Goal: Check status

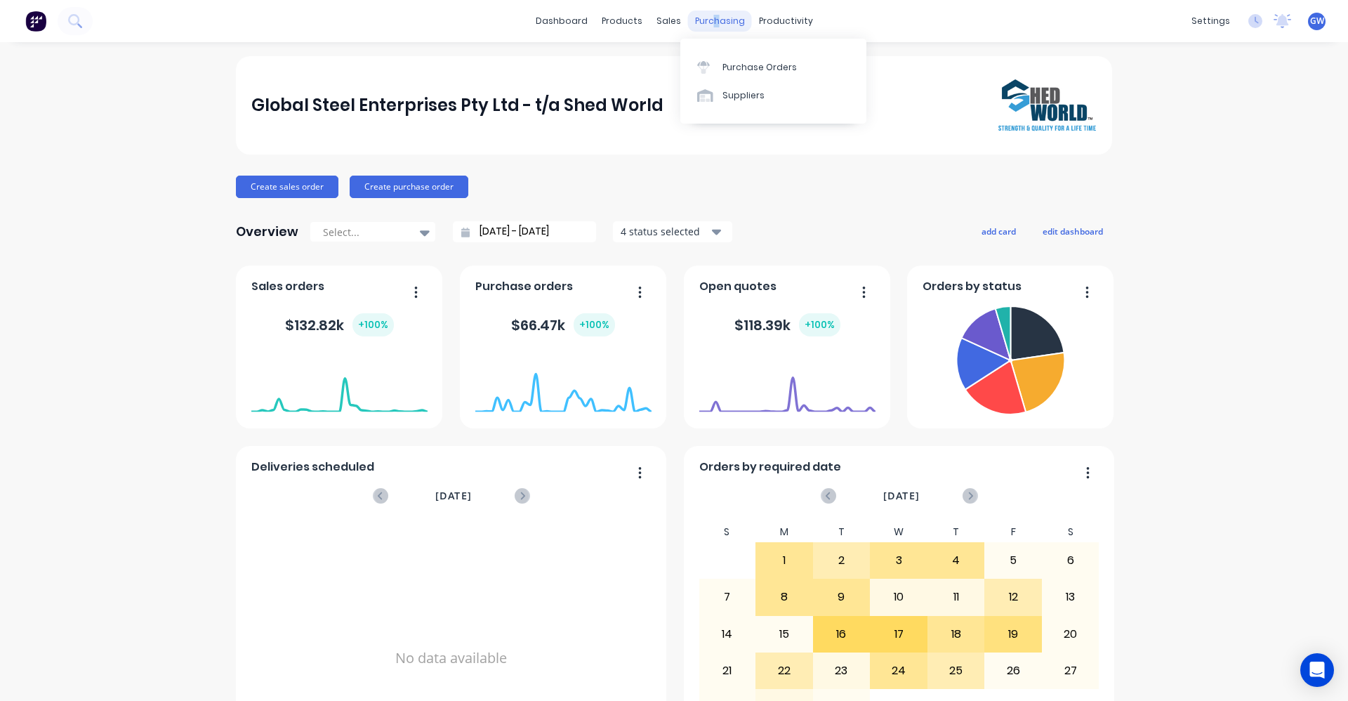
click at [709, 20] on div "purchasing" at bounding box center [720, 21] width 64 height 21
drag, startPoint x: 709, startPoint y: 20, endPoint x: 780, endPoint y: 66, distance: 84.7
click at [780, 66] on div "Purchase Orders" at bounding box center [759, 67] width 74 height 13
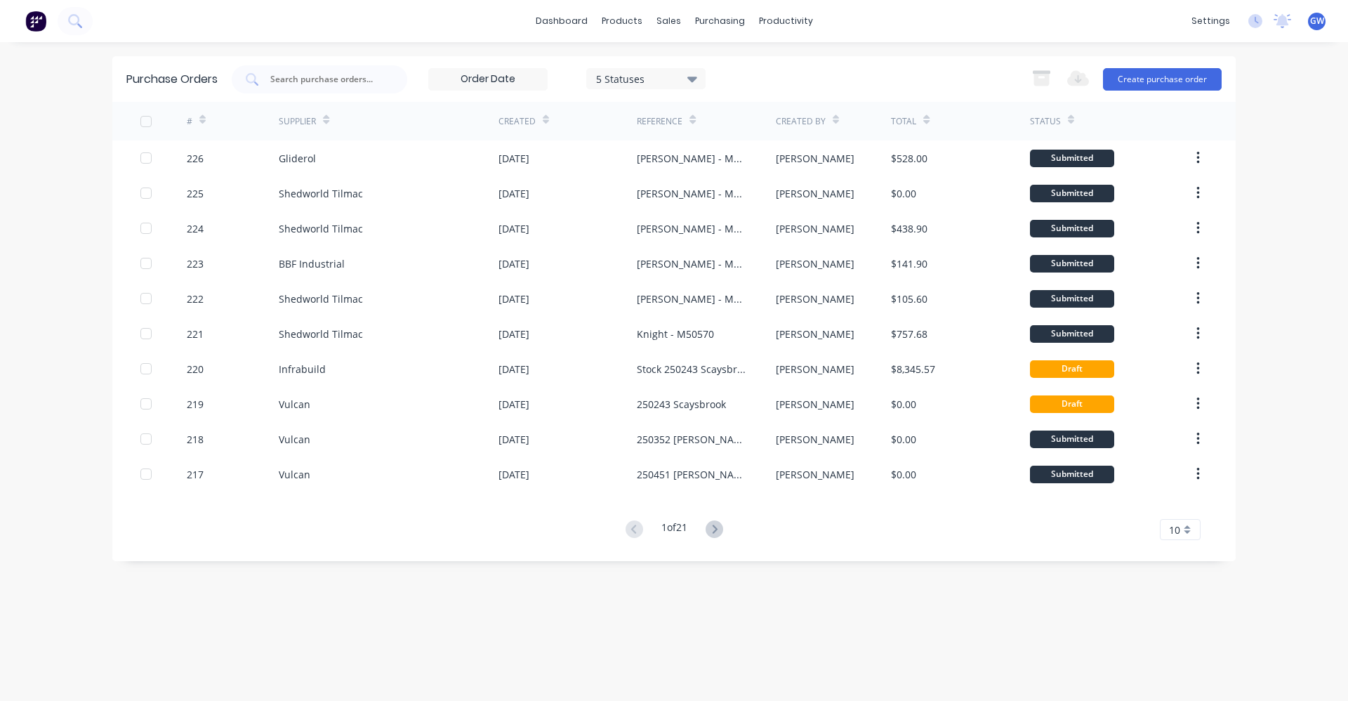
click at [823, 117] on div "Created By" at bounding box center [807, 121] width 63 height 25
click at [834, 118] on icon at bounding box center [836, 119] width 6 height 11
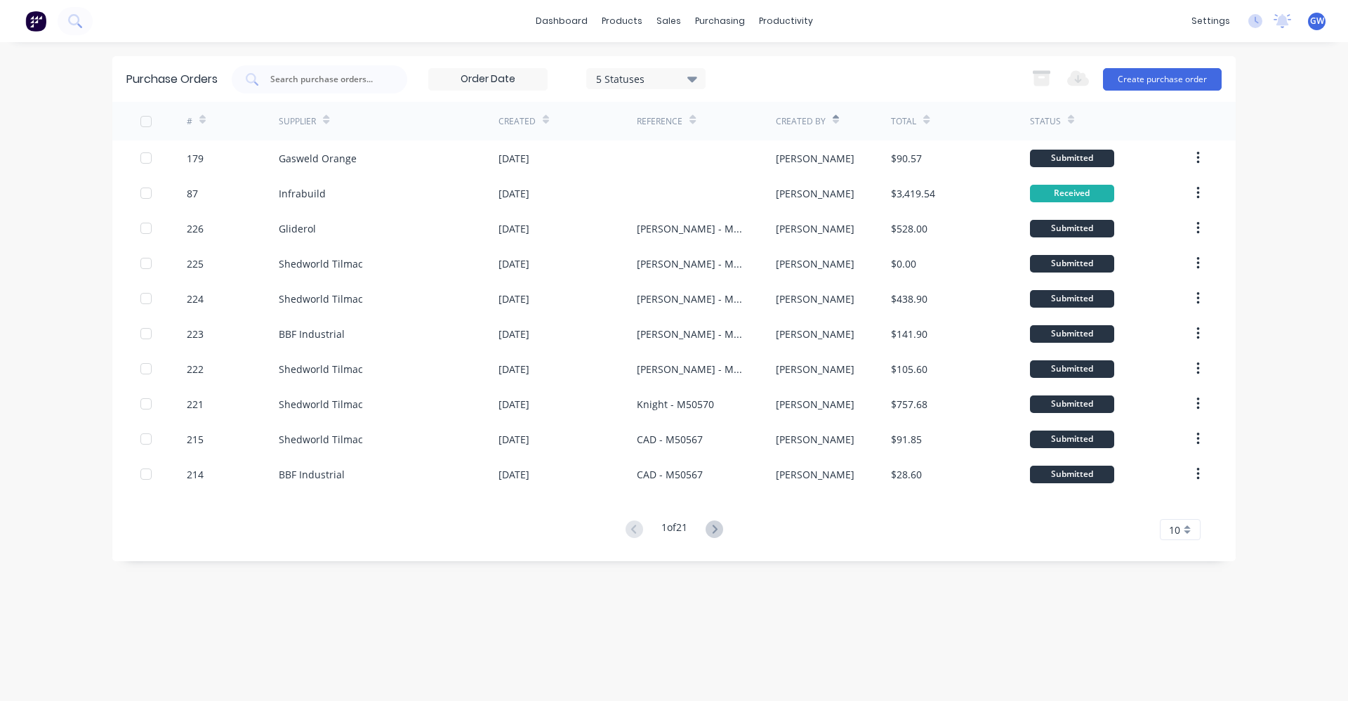
click at [693, 78] on icon at bounding box center [692, 80] width 10 height 6
click at [822, 69] on div "5 Statuses 5 Statuses Export to Excel (XLSX) Create purchase order" at bounding box center [727, 79] width 990 height 28
click at [715, 526] on icon at bounding box center [714, 529] width 18 height 18
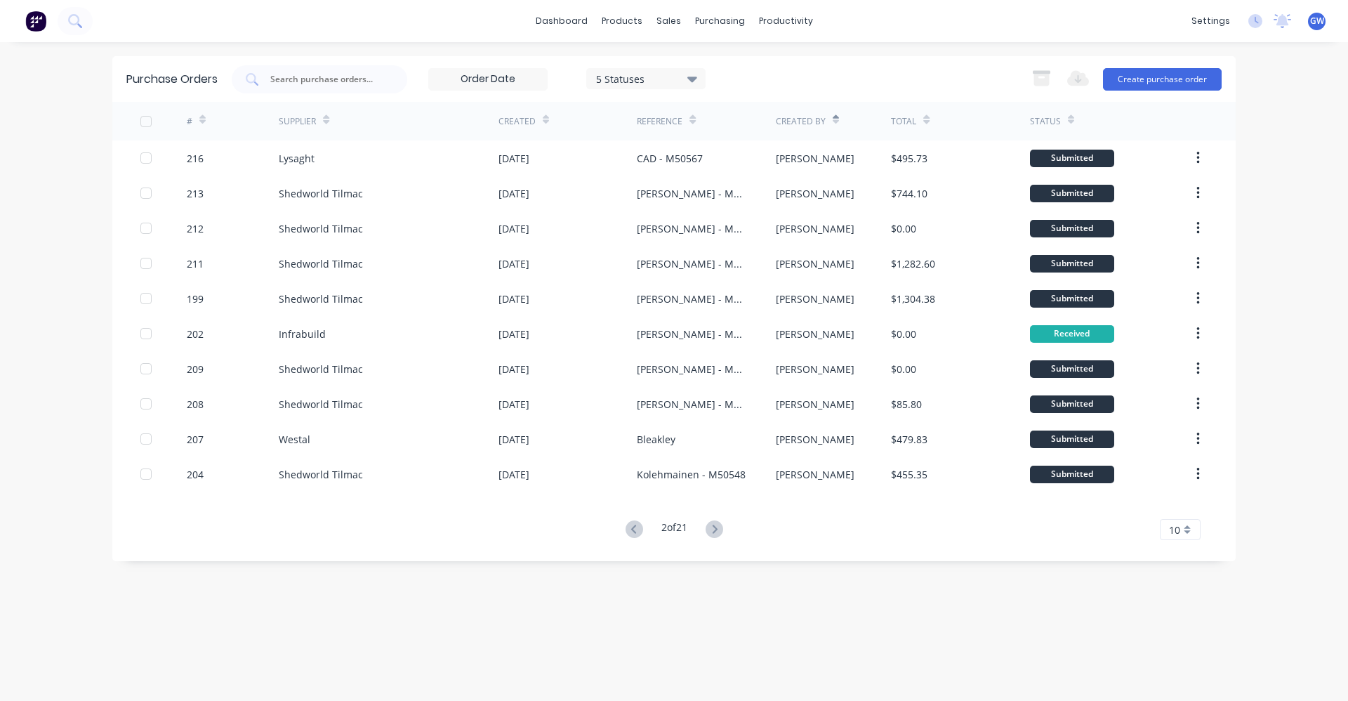
click at [715, 526] on icon at bounding box center [714, 529] width 18 height 18
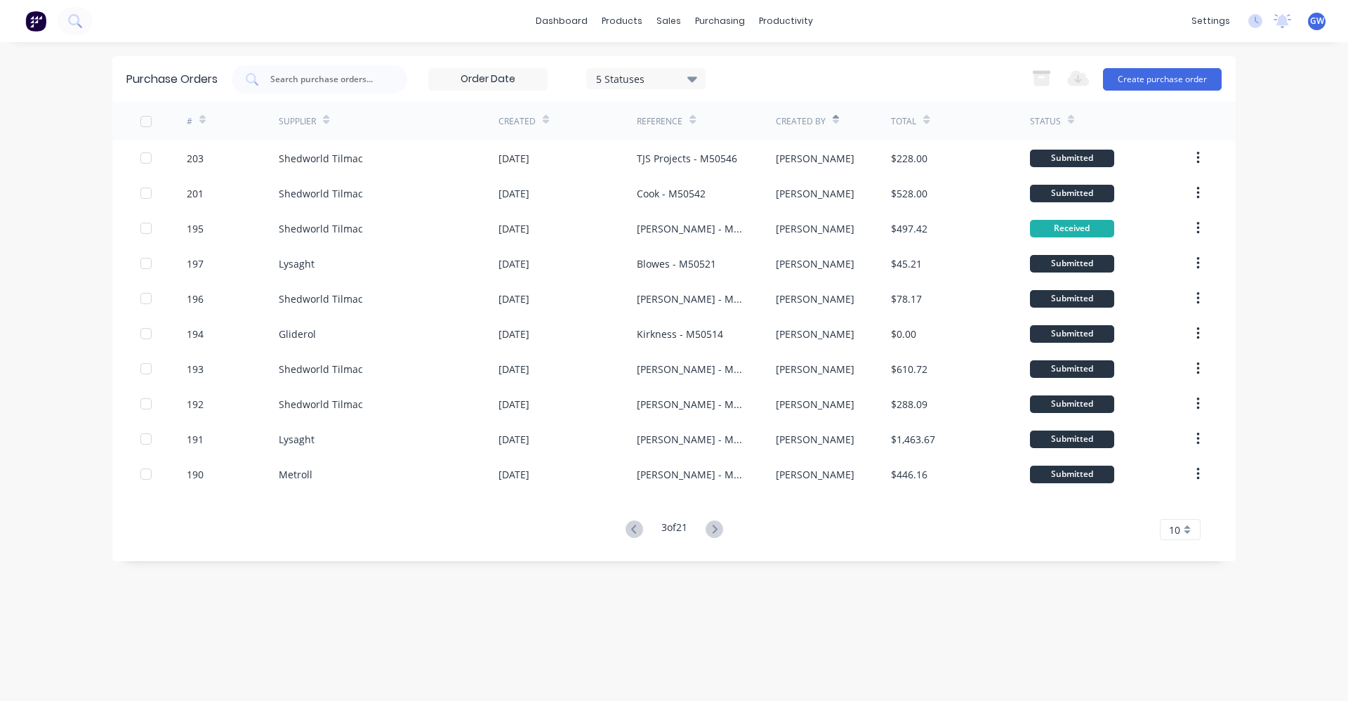
click at [715, 526] on icon at bounding box center [714, 529] width 18 height 18
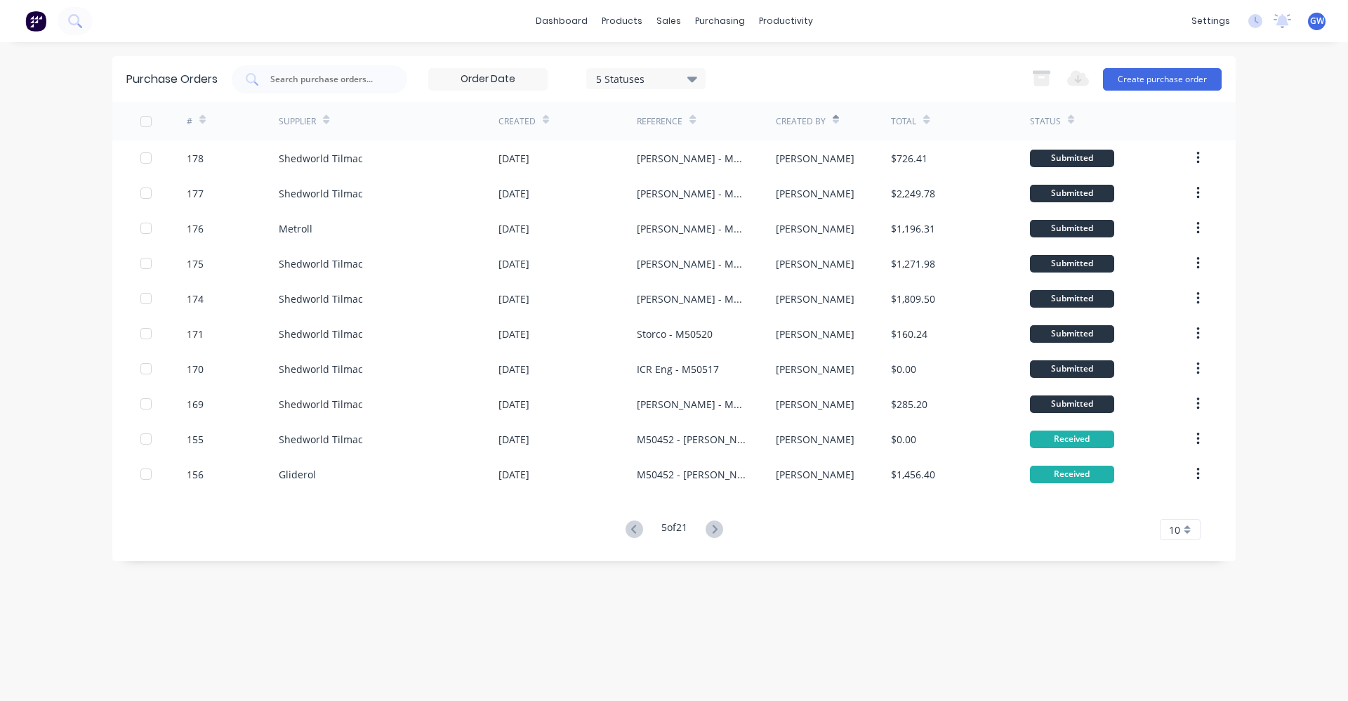
click at [715, 526] on icon at bounding box center [714, 529] width 18 height 18
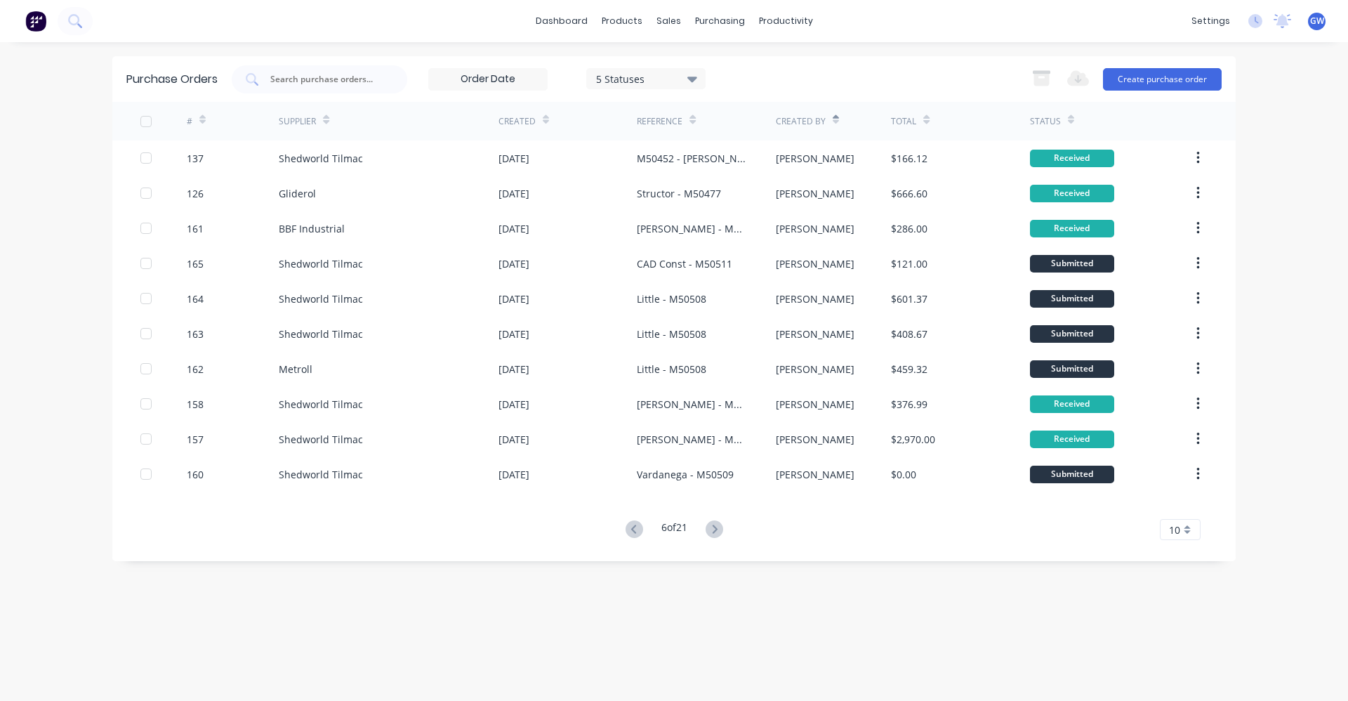
click at [715, 526] on icon at bounding box center [714, 529] width 18 height 18
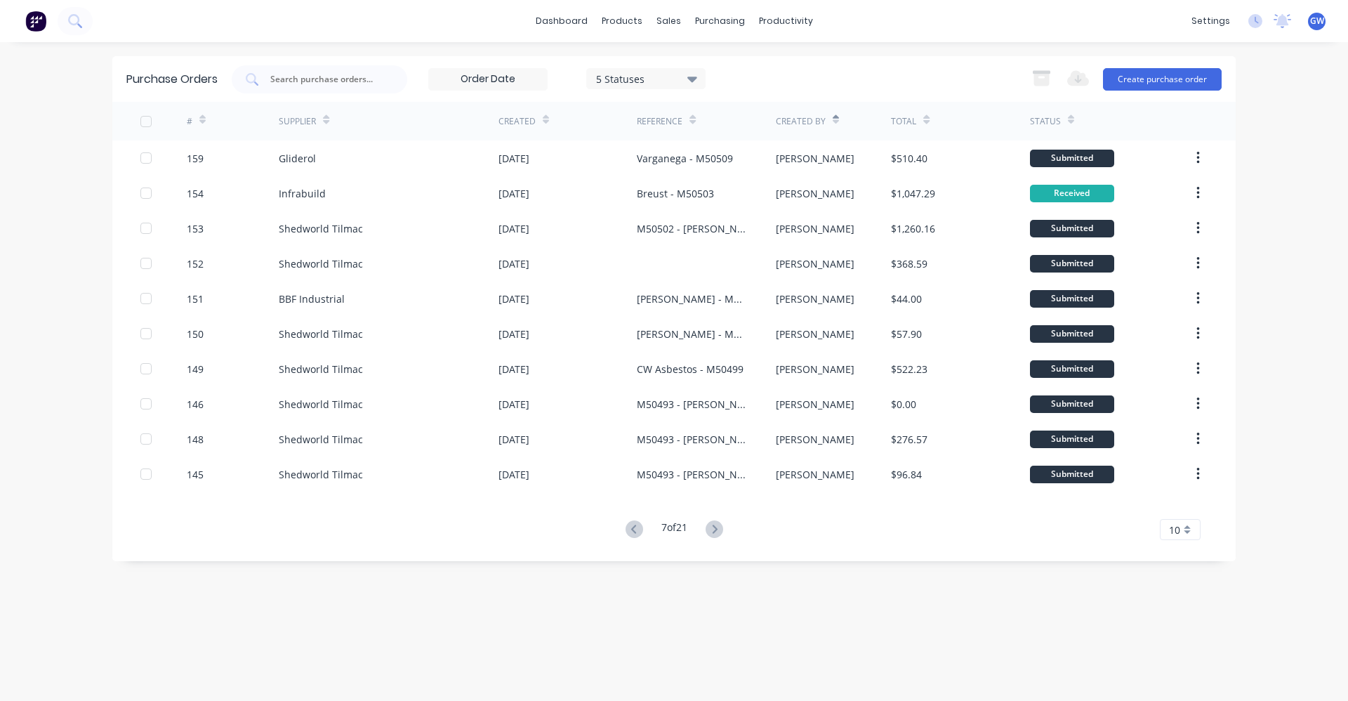
click at [833, 117] on icon at bounding box center [836, 119] width 6 height 11
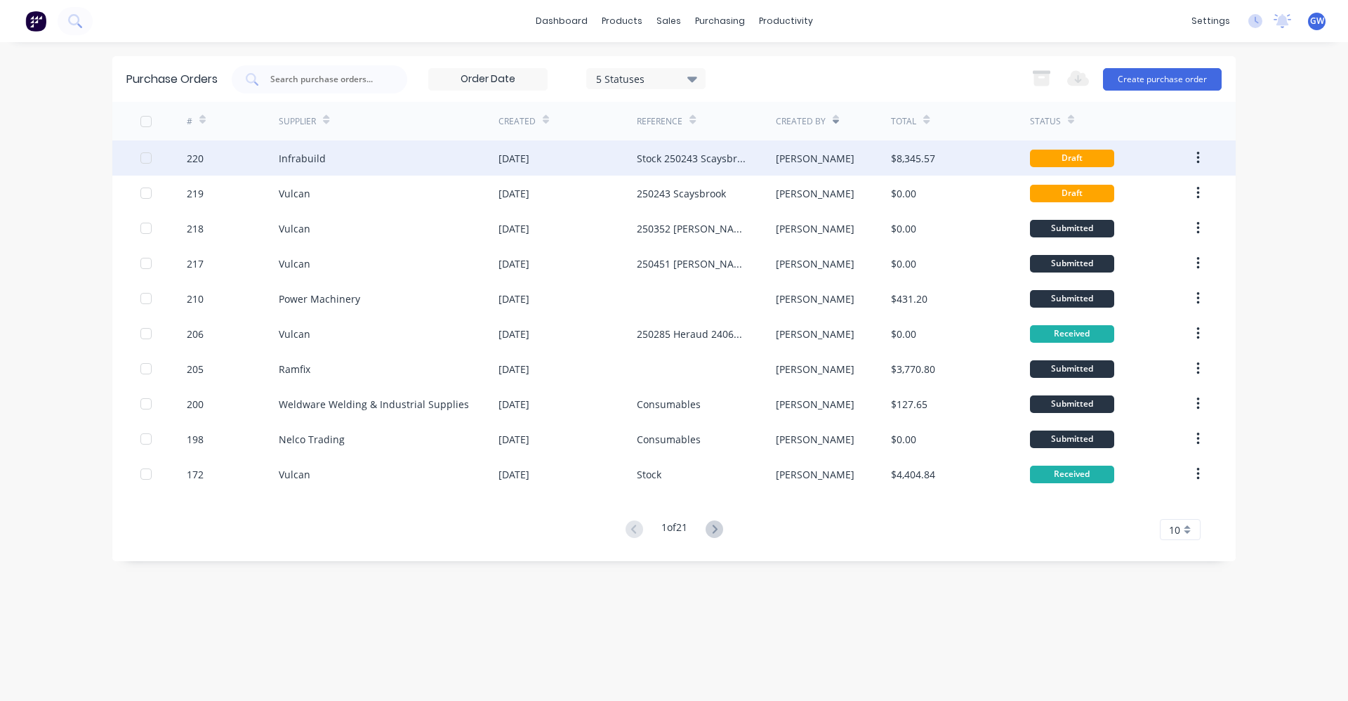
click at [306, 158] on div "Infrabuild" at bounding box center [302, 158] width 47 height 15
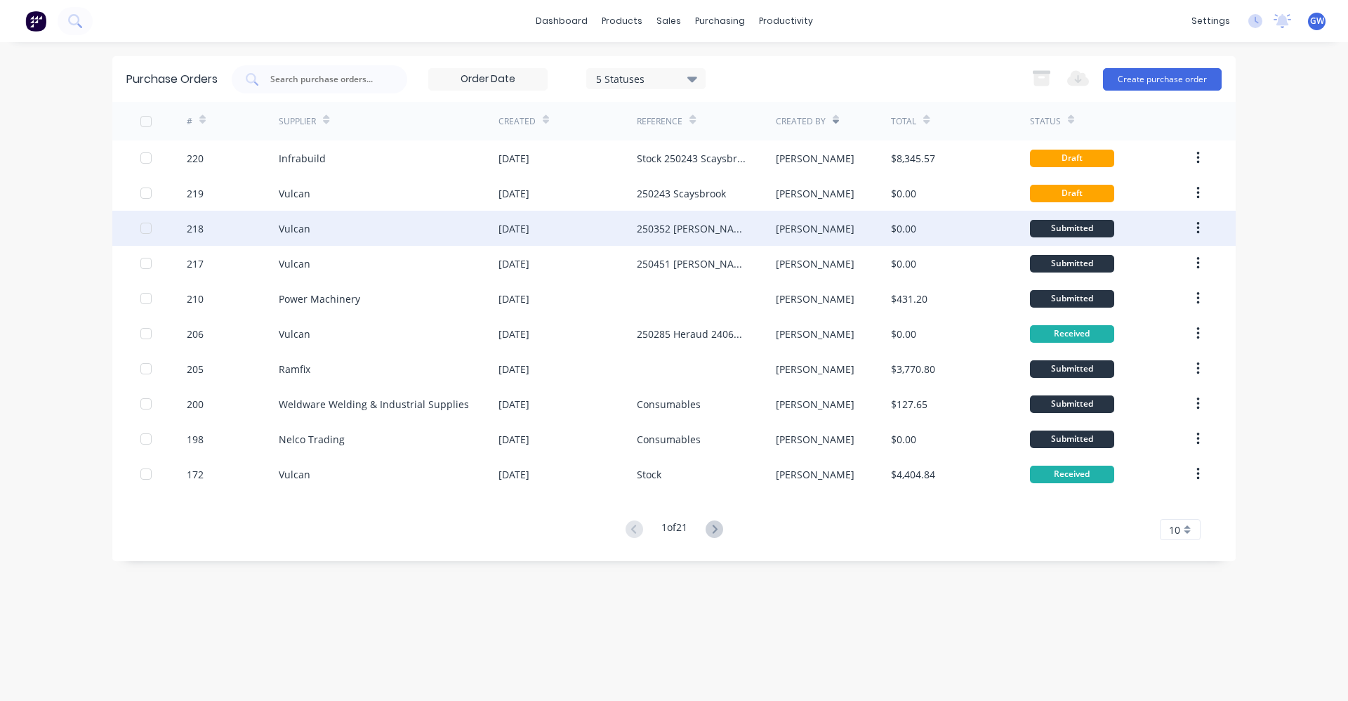
click at [298, 227] on div "Vulcan" at bounding box center [295, 228] width 32 height 15
click at [290, 227] on div "Vulcan" at bounding box center [295, 228] width 32 height 15
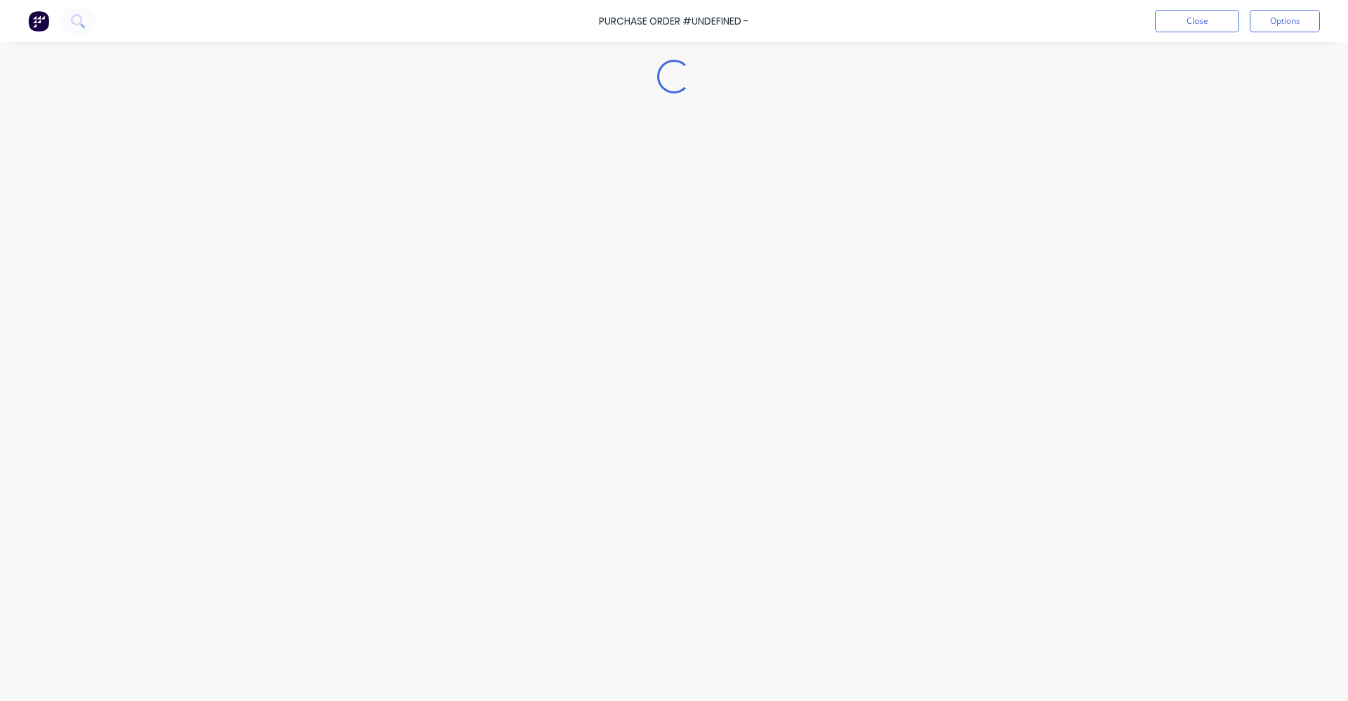
type textarea "x"
